Goal: Go to known website: Access a specific website the user already knows

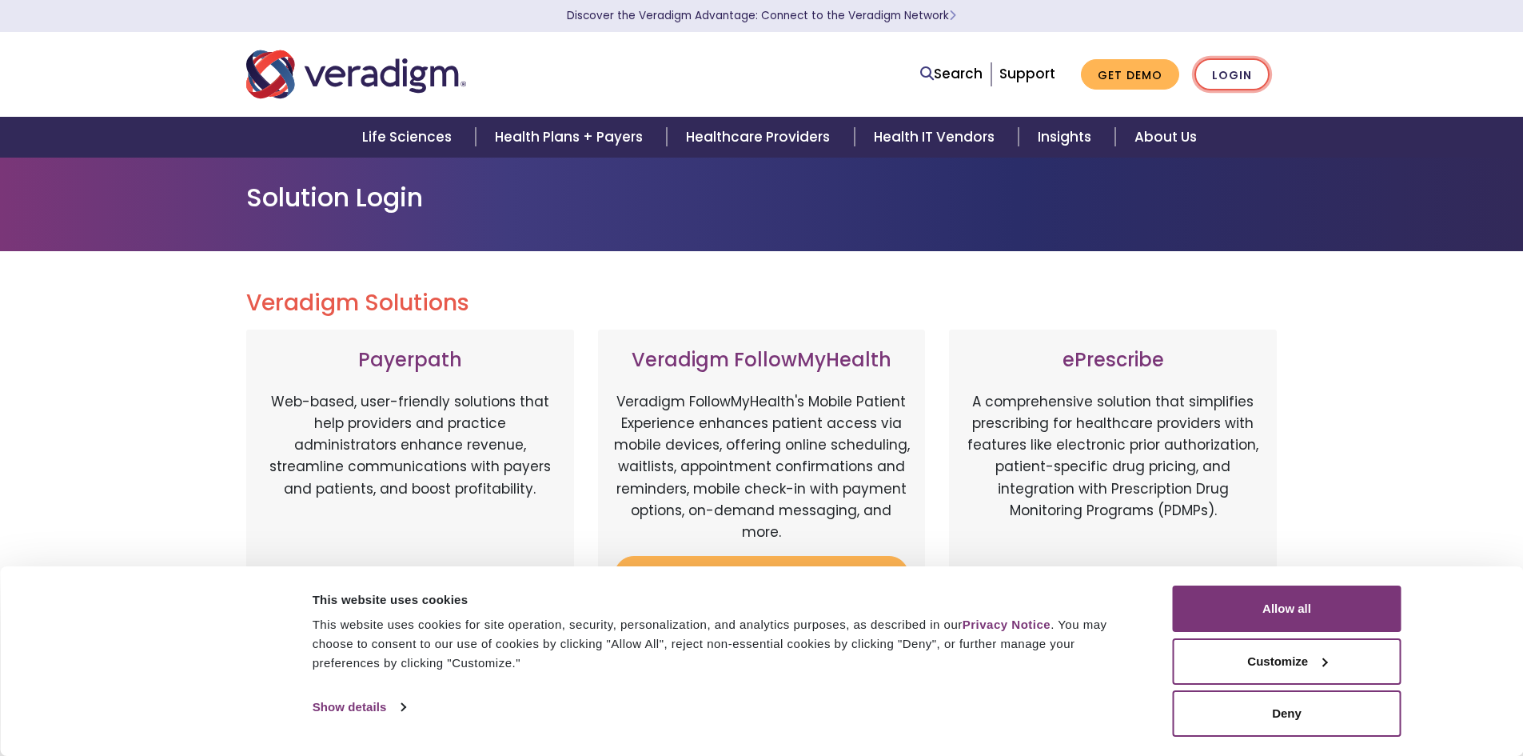
click at [1247, 74] on link "Login" at bounding box center [1232, 74] width 75 height 33
click at [1246, 83] on link "Login" at bounding box center [1232, 74] width 75 height 33
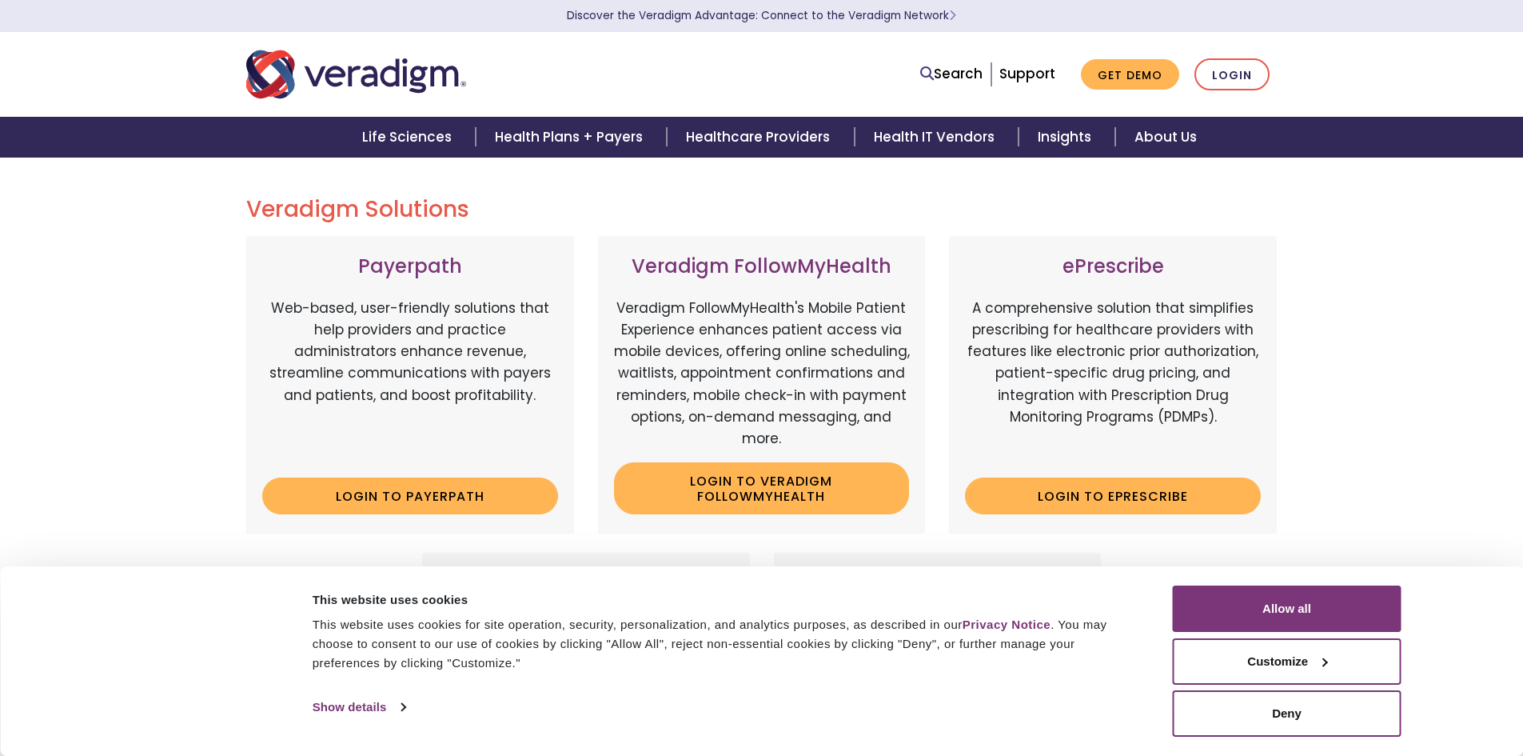
scroll to position [240, 0]
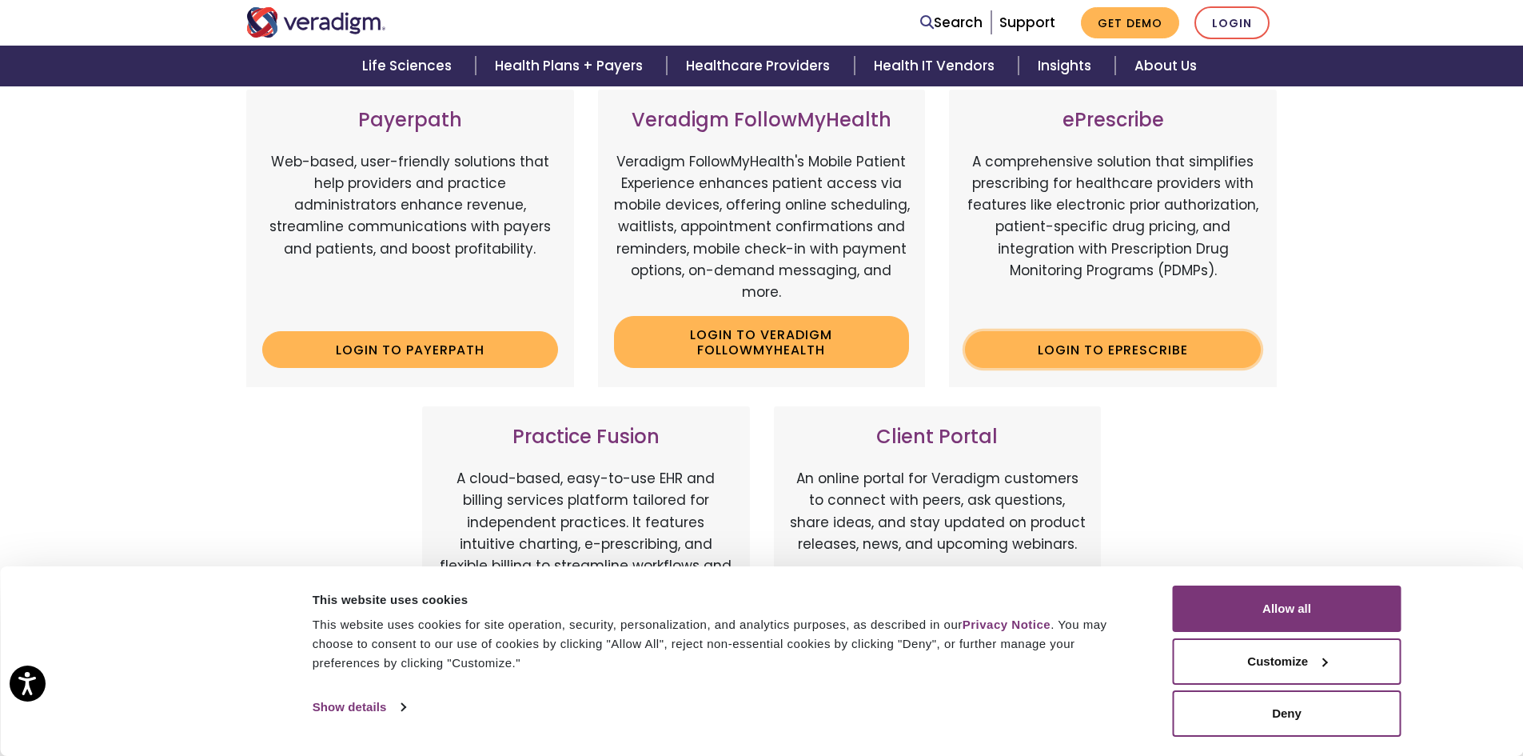
click at [1118, 353] on link "Login to ePrescribe" at bounding box center [1113, 349] width 296 height 37
